Goal: Task Accomplishment & Management: Manage account settings

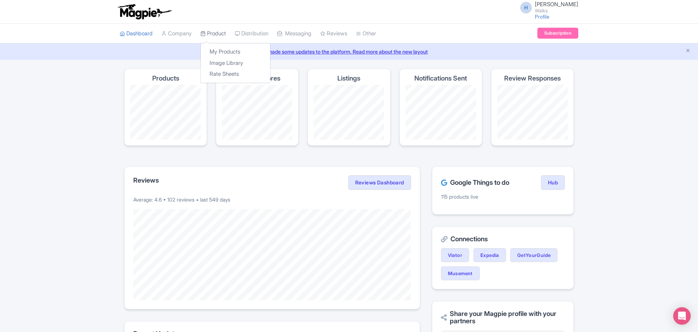
click at [216, 35] on link "Product" at bounding box center [213, 34] width 26 height 20
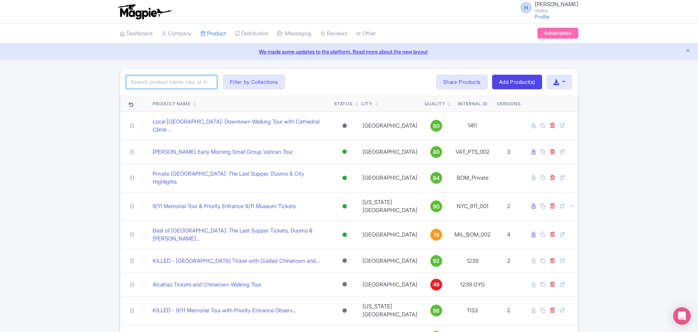
click at [169, 84] on input "search" at bounding box center [171, 82] width 91 height 14
type input "[GEOGRAPHIC_DATA]"
click button "Search" at bounding box center [0, 0] width 0 height 0
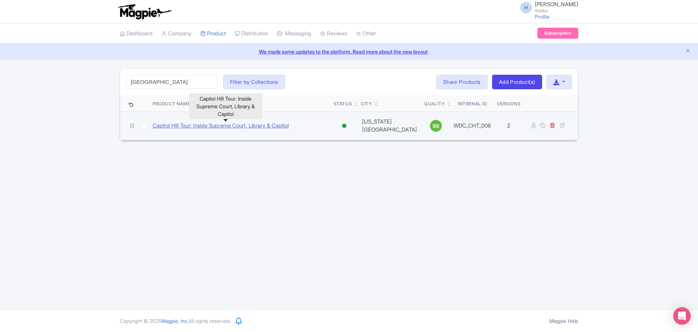
click at [220, 129] on link "Capitol Hill Tour: Inside Supreme Court, Library & Capitol" at bounding box center [221, 126] width 136 height 8
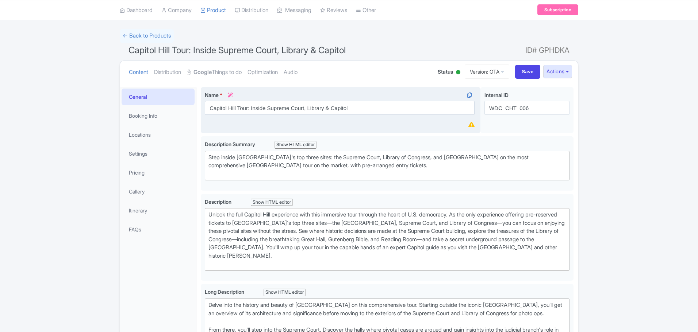
scroll to position [219, 0]
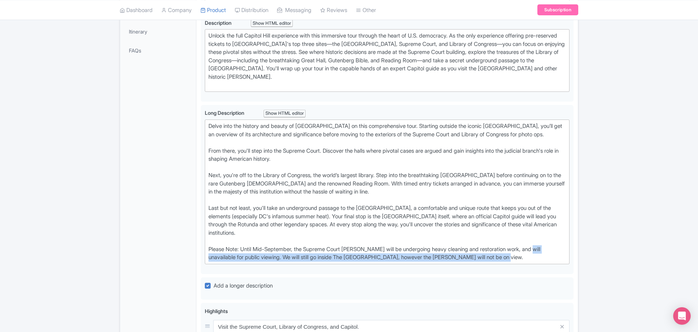
drag, startPoint x: 537, startPoint y: 260, endPoint x: 197, endPoint y: 254, distance: 340.2
click at [197, 254] on div "Capitol Hill Tour: Inside Supreme Court, Library & Capitol Name * i Capitol Hil…" at bounding box center [386, 228] width 381 height 649
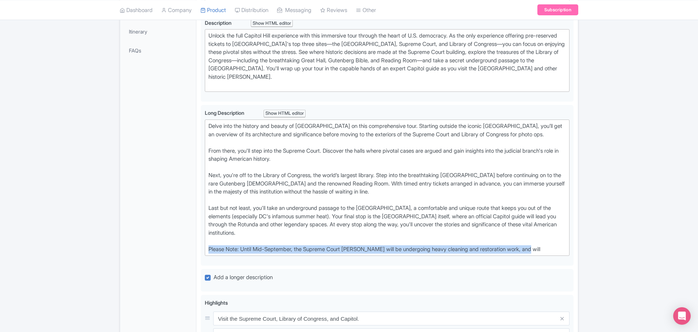
drag, startPoint x: 545, startPoint y: 249, endPoint x: 200, endPoint y: 247, distance: 344.9
click at [200, 247] on div "Capitol Hill Tour: Inside Supreme Court, Library & Capitol Name * i Capitol Hil…" at bounding box center [386, 224] width 381 height 641
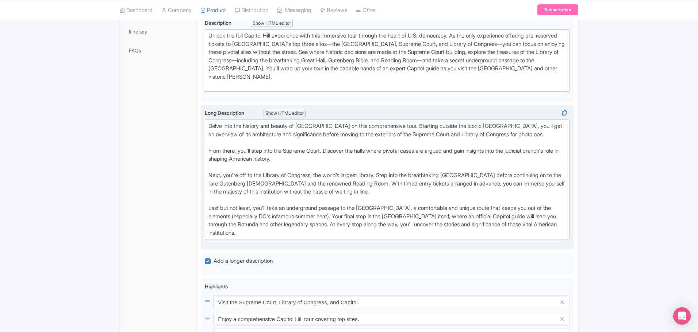
type trix-editor "<div>Delve into the history and beauty of Capitol Hill on this comprehensive to…"
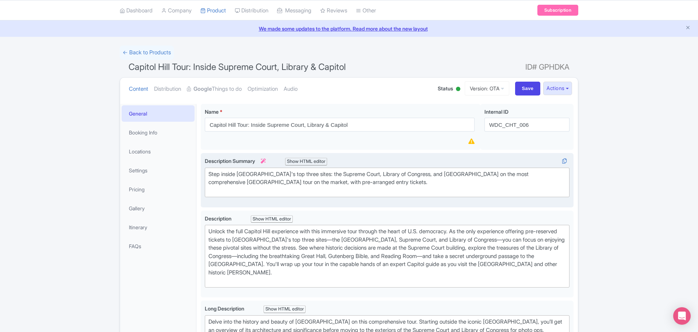
scroll to position [8, 0]
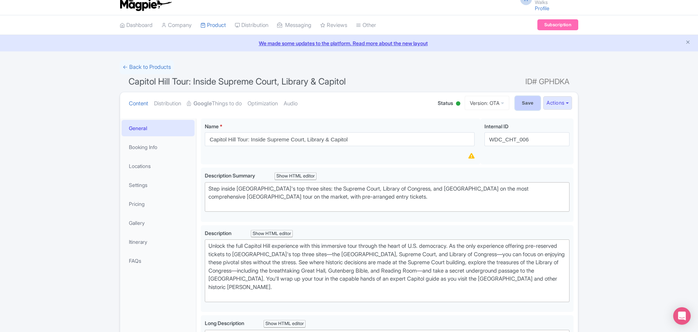
click at [521, 104] on input "Save" at bounding box center [528, 103] width 26 height 14
type input "Saving..."
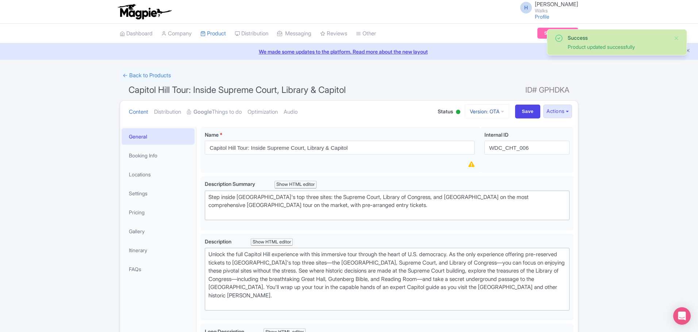
click at [485, 107] on link "Version: OTA" at bounding box center [487, 111] width 45 height 14
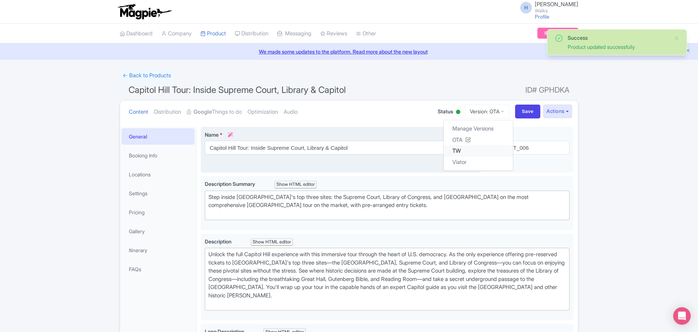
click at [449, 154] on link "TW" at bounding box center [477, 151] width 69 height 11
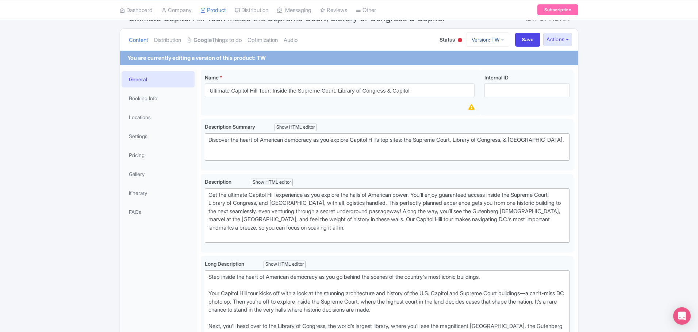
scroll to position [3, 0]
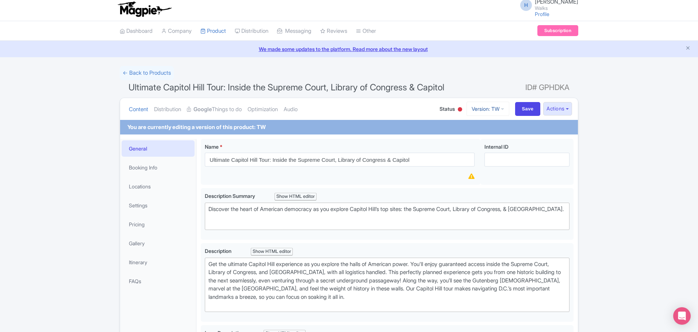
click at [484, 109] on link "Version: TW" at bounding box center [487, 109] width 43 height 14
click at [464, 157] on link "Viator" at bounding box center [477, 159] width 69 height 11
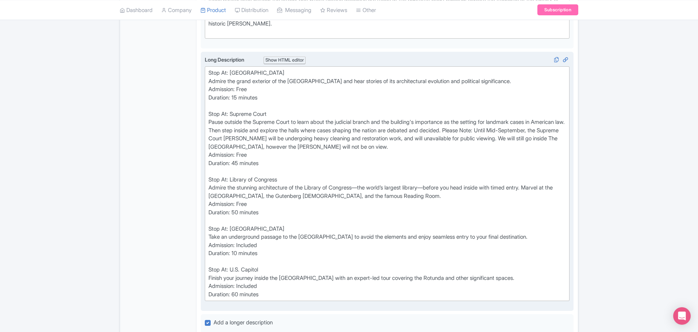
scroll to position [292, 0]
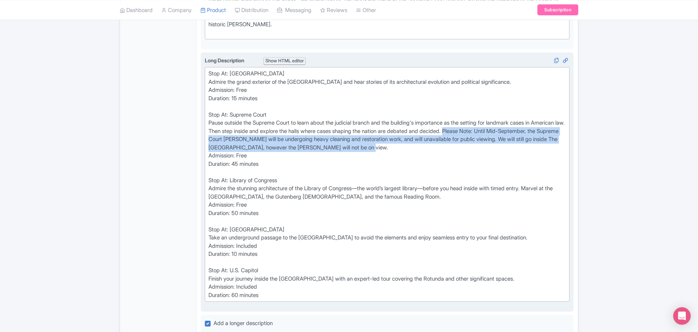
drag, startPoint x: 458, startPoint y: 148, endPoint x: 497, endPoint y: 133, distance: 41.7
click at [497, 133] on div "Stop At: Capitol Hill Admire the grand exterior of the Capitol Building and hea…" at bounding box center [386, 185] width 357 height 230
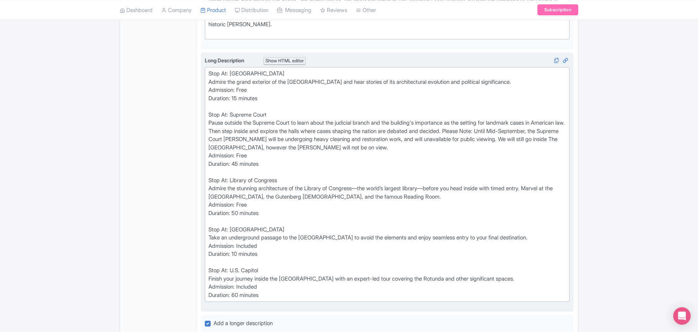
type trix-editor "<div>Stop At: Capitol Hill<br>Admire the grand exterior of the Capitol Building…"
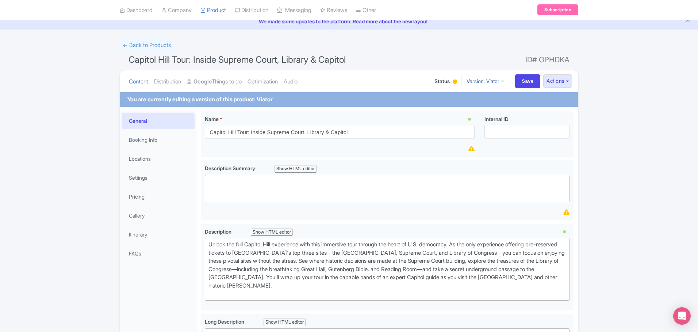
scroll to position [0, 0]
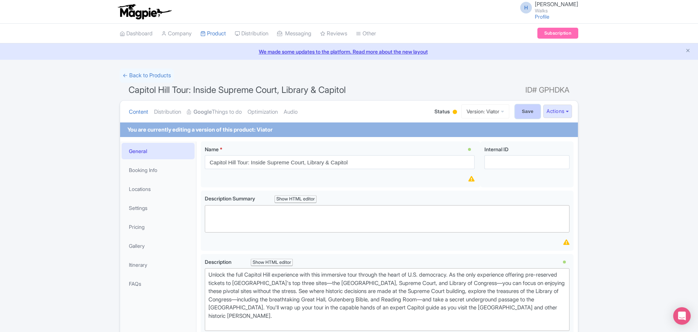
click at [518, 111] on input "Save" at bounding box center [528, 112] width 26 height 14
type input "Saving..."
